Goal: Transaction & Acquisition: Book appointment/travel/reservation

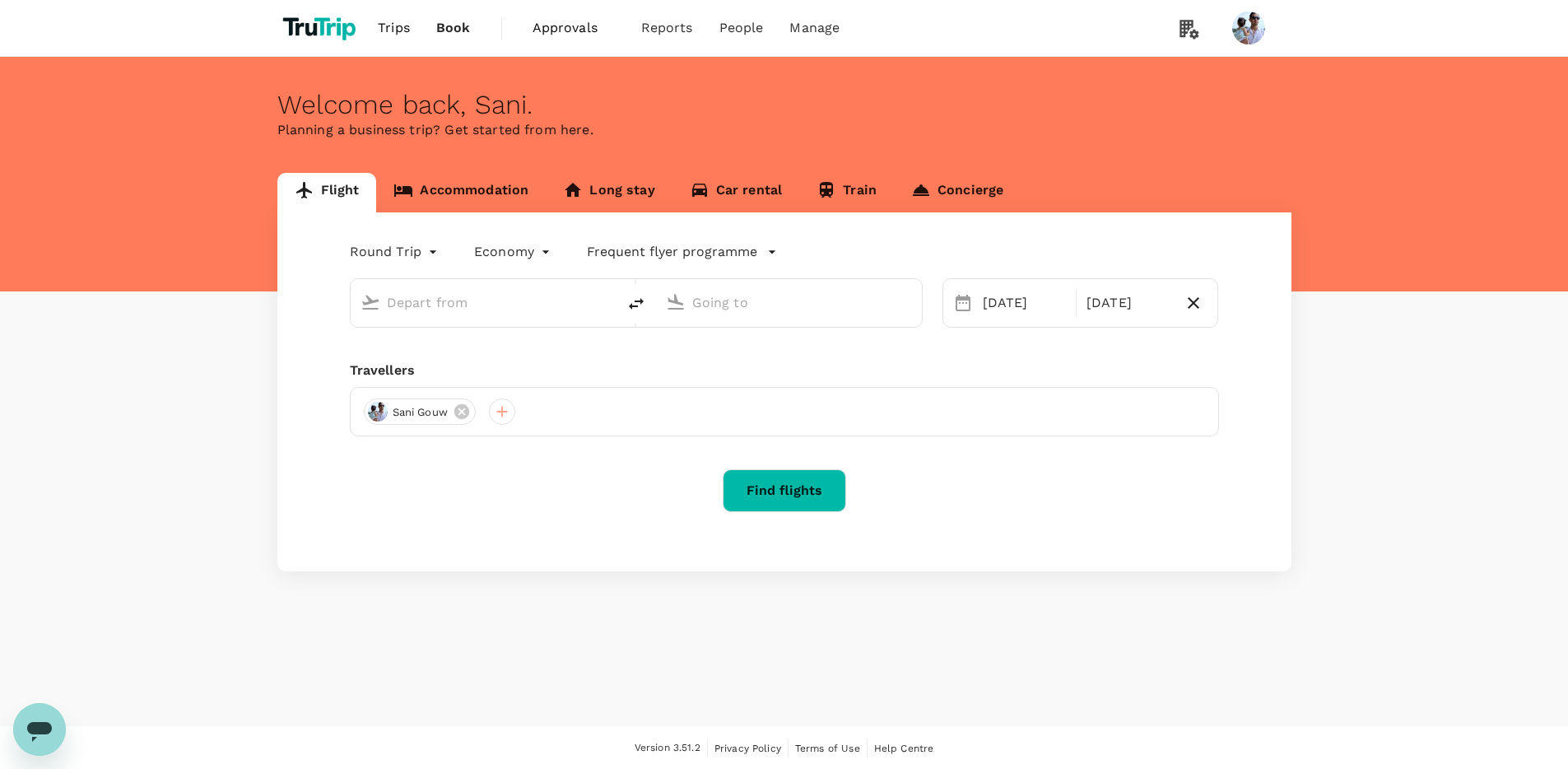
type input "[GEOGRAPHIC_DATA], [GEOGRAPHIC_DATA] (any)"
type input "Penang, [GEOGRAPHIC_DATA] (any)"
type input "[GEOGRAPHIC_DATA], [GEOGRAPHIC_DATA] (any)"
type input "Penang, [GEOGRAPHIC_DATA] (any)"
